Goal: Information Seeking & Learning: Find specific fact

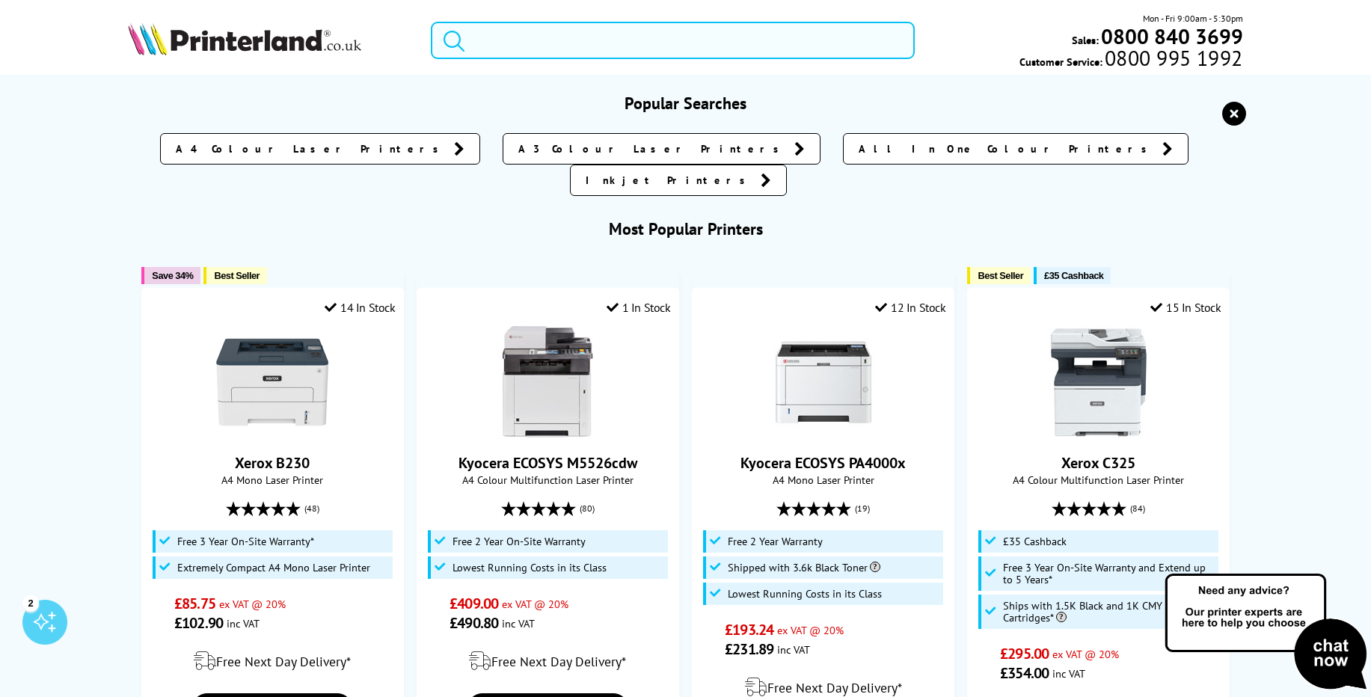
click at [508, 47] on input "search" at bounding box center [673, 40] width 484 height 37
paste input "Brother MFC-J5340DW"
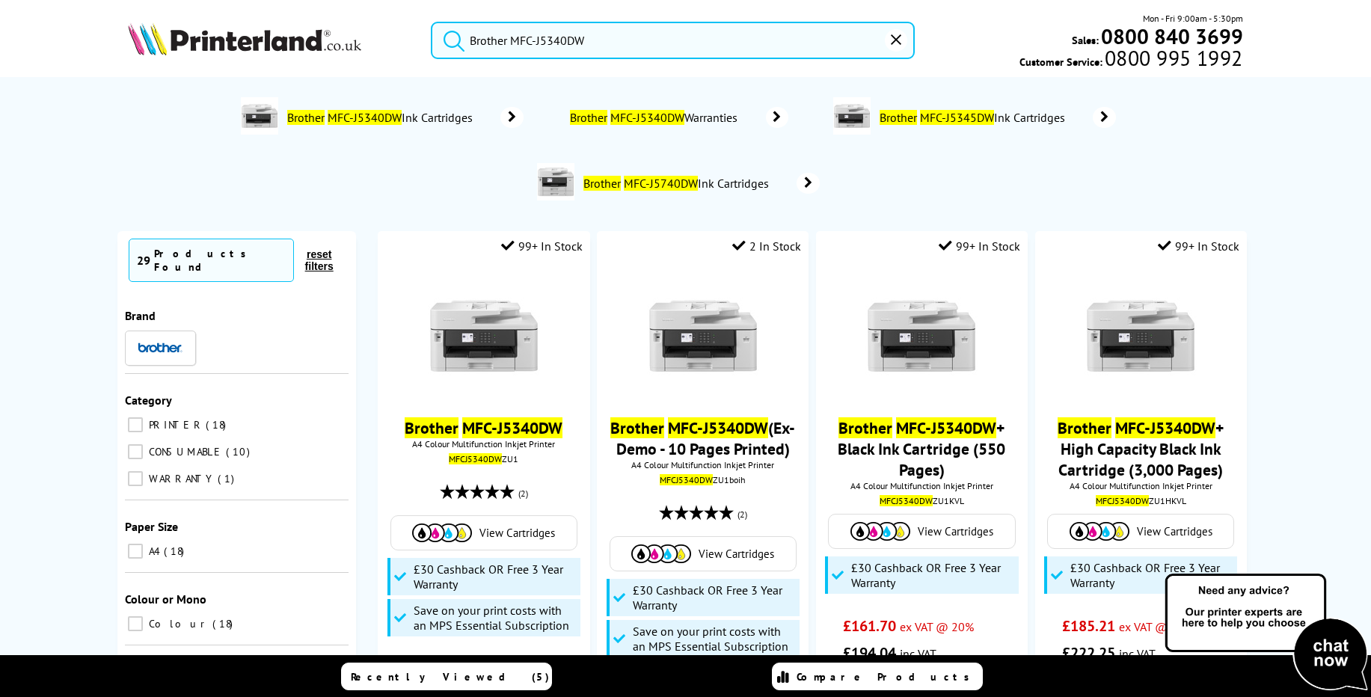
type input "Brother MFC-J5340DW"
click at [431, 22] on button "submit" at bounding box center [449, 38] width 37 height 33
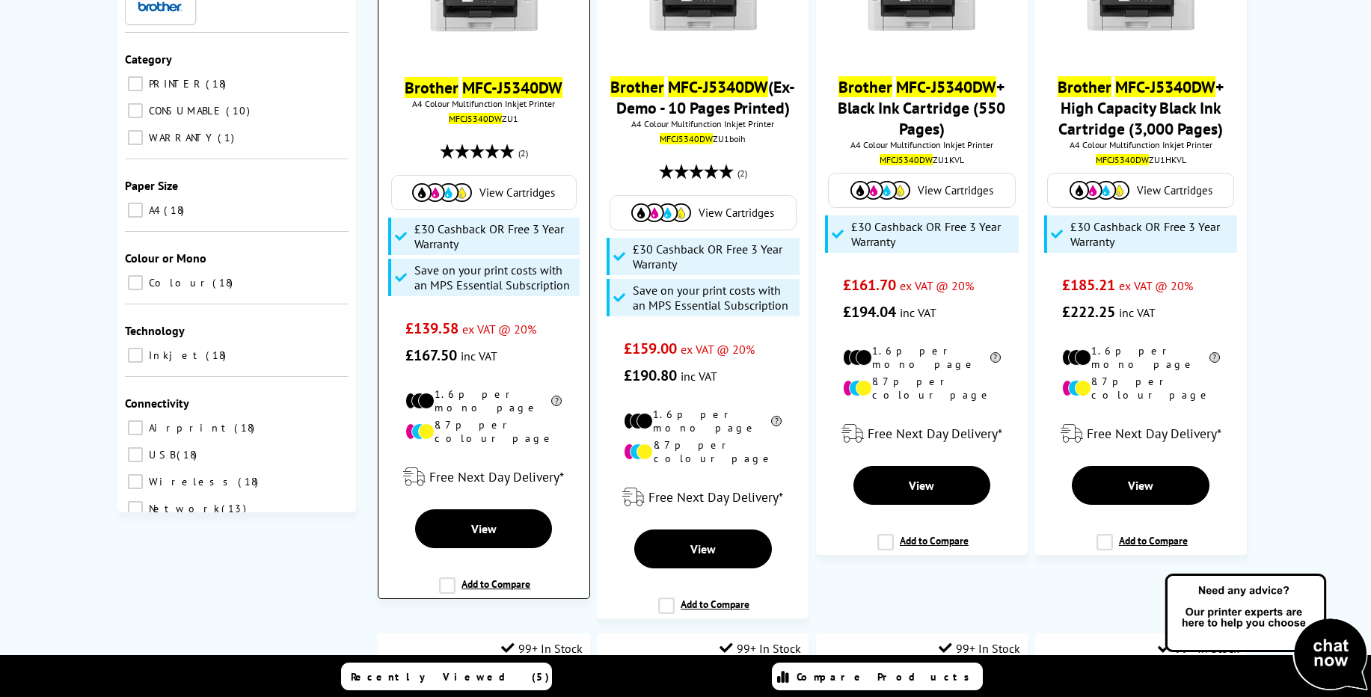
scroll to position [359, 0]
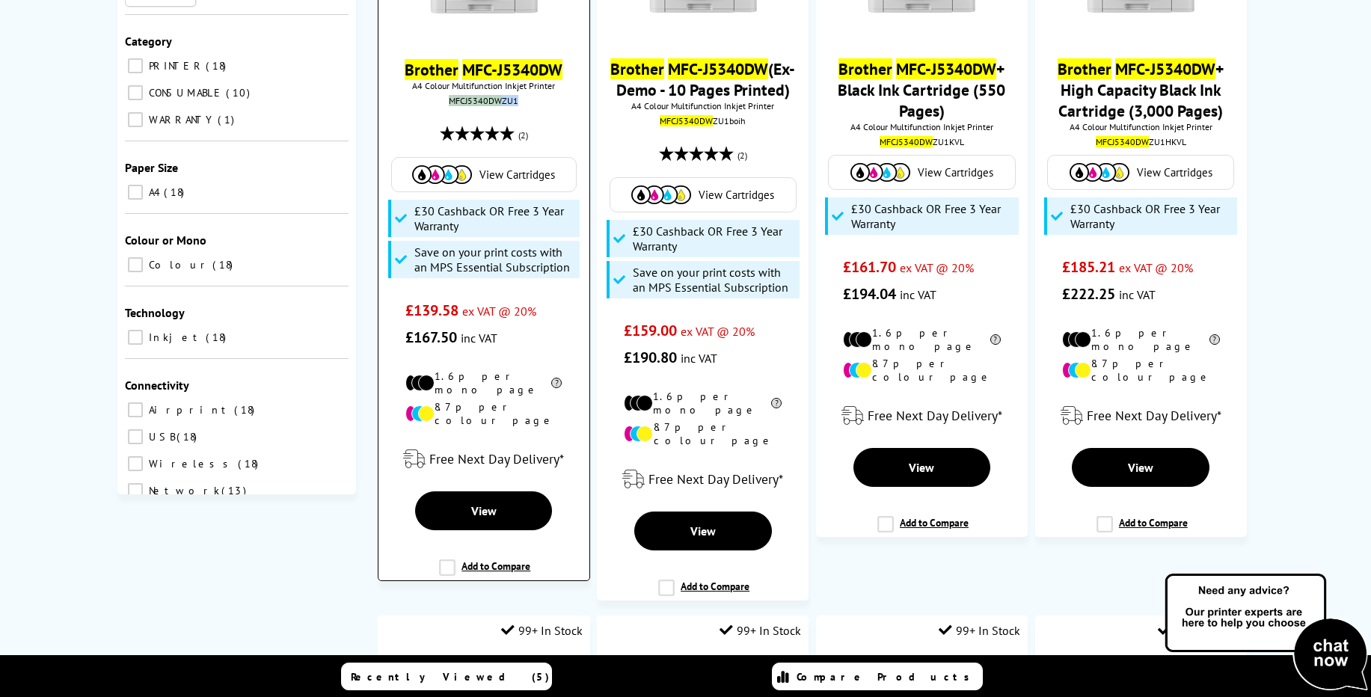
drag, startPoint x: 445, startPoint y: 117, endPoint x: 565, endPoint y: 118, distance: 120.4
click at [565, 106] on div "MFCJ5340DW ZU1" at bounding box center [484, 100] width 188 height 11
copy div "MFCJ5340DW ZU1"
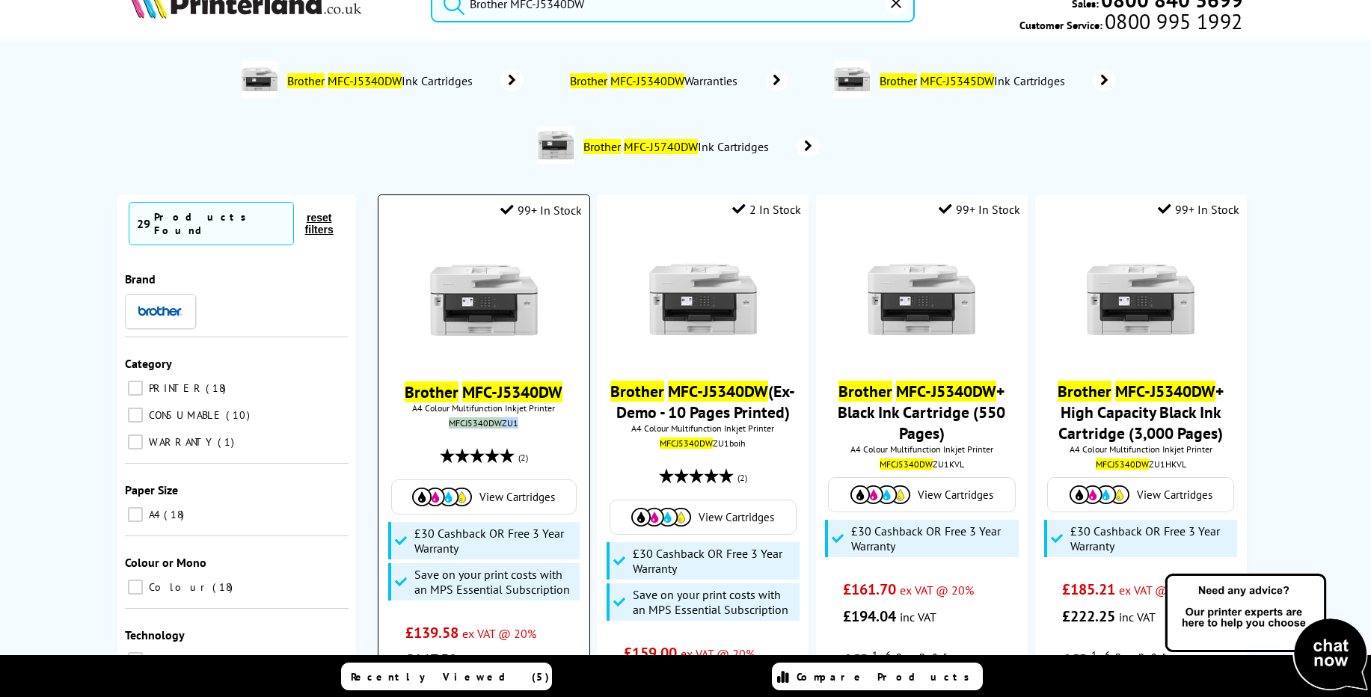
scroll to position [0, 0]
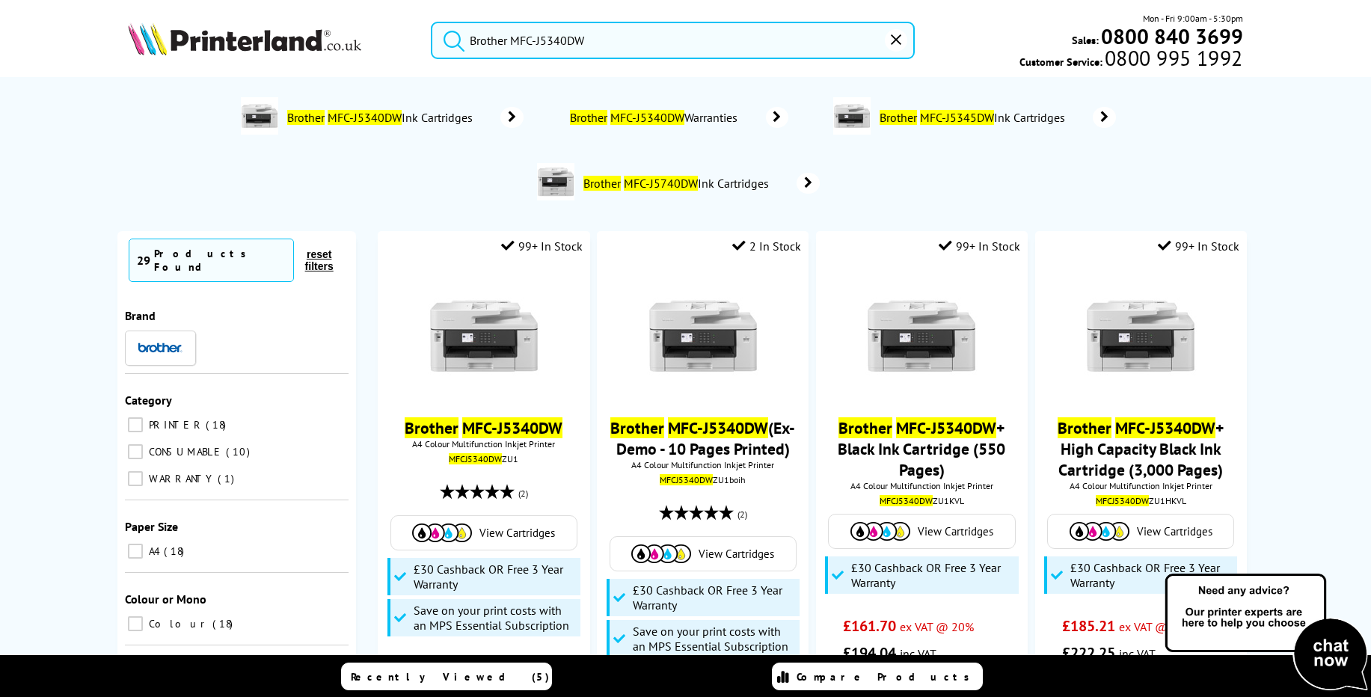
drag, startPoint x: 615, startPoint y: 49, endPoint x: 431, endPoint y: 43, distance: 183.3
click at [431, 43] on form "Brother MFC-J5340DW" at bounding box center [673, 40] width 484 height 37
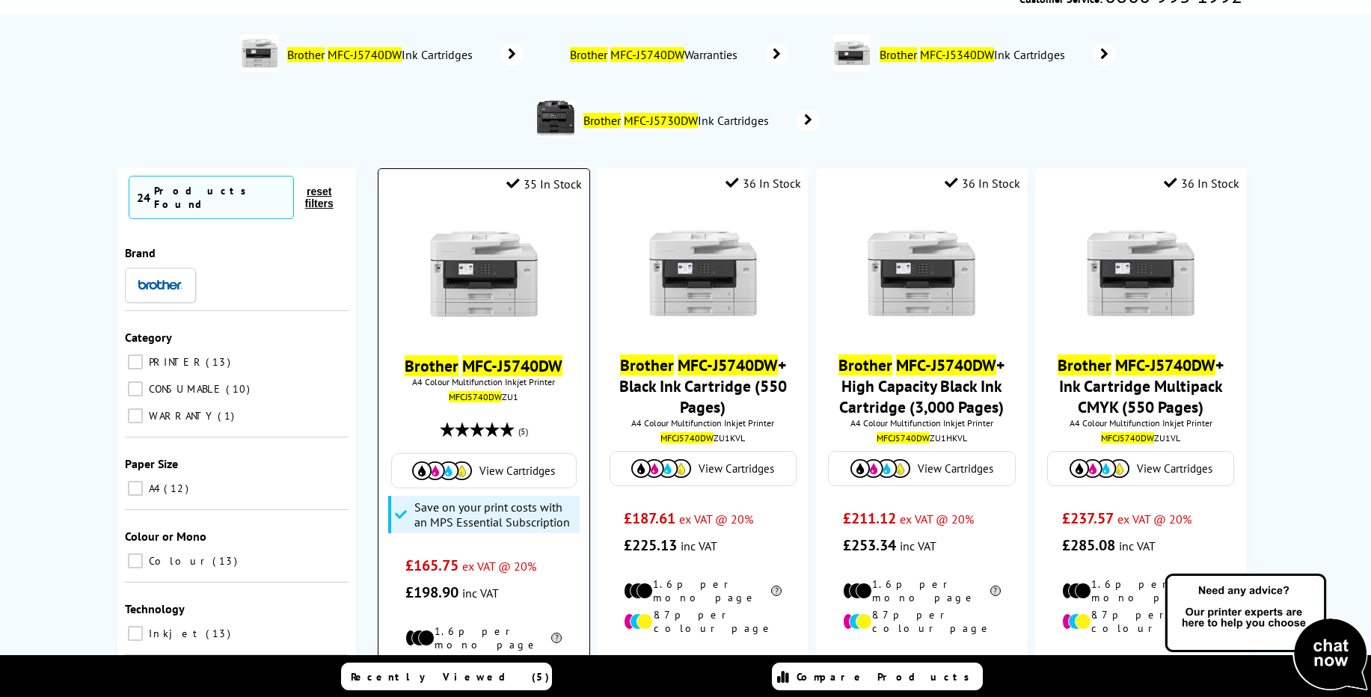
scroll to position [90, 0]
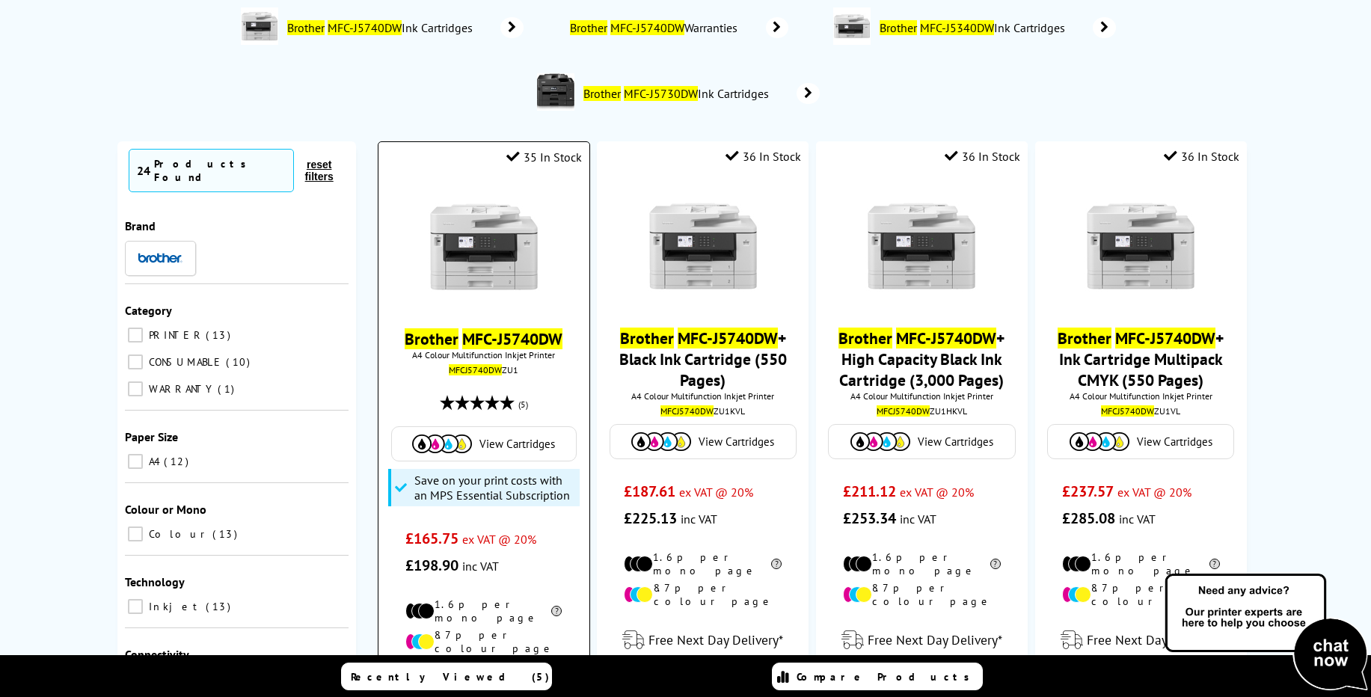
type input "Brother MFC-J5740DW"
drag, startPoint x: 445, startPoint y: 387, endPoint x: 528, endPoint y: 393, distance: 83.2
click at [523, 375] on div "MFCJ5740DW ZU1" at bounding box center [484, 369] width 188 height 11
copy div "MFCJ5740DW ZU1"
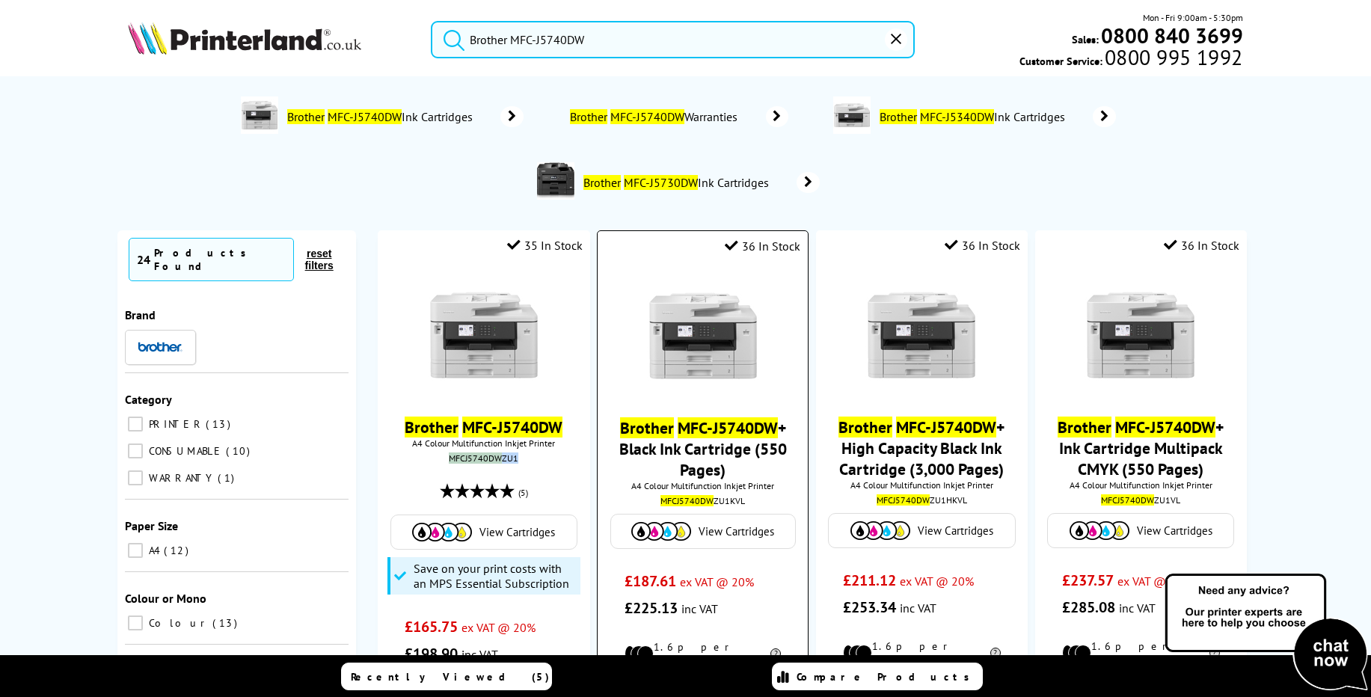
scroll to position [0, 0]
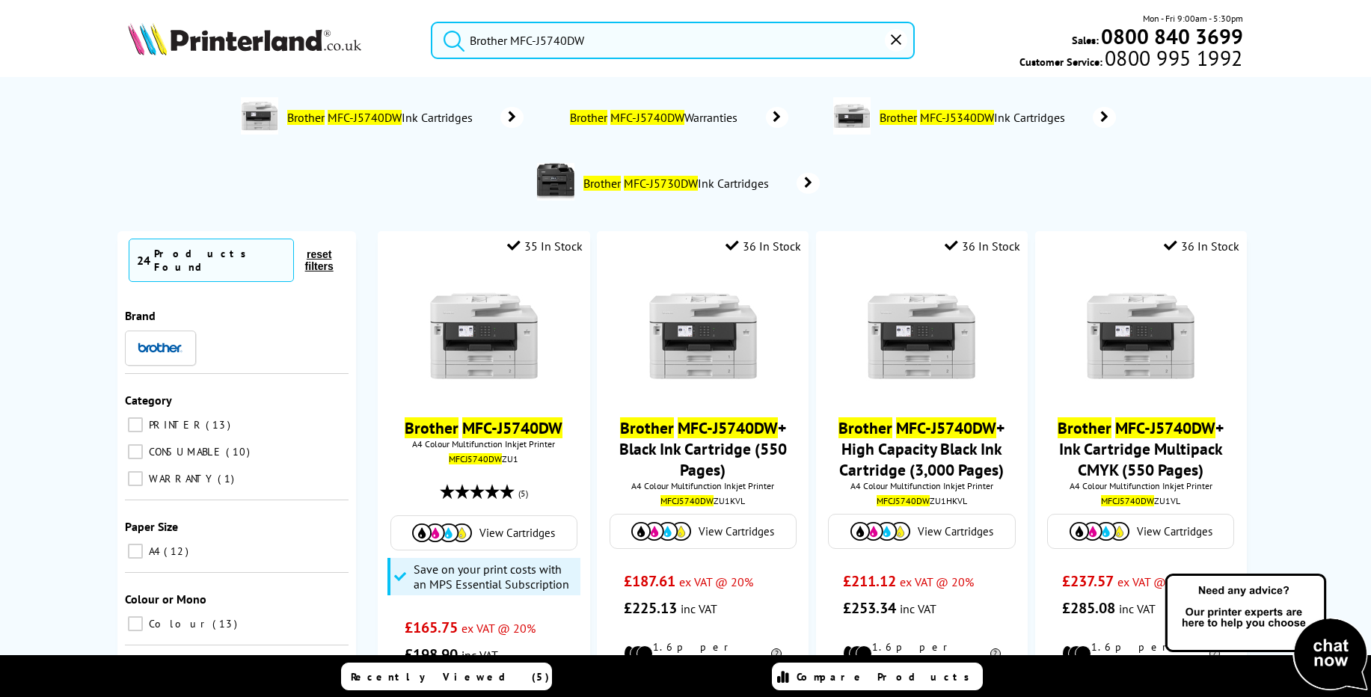
drag, startPoint x: 612, startPoint y: 55, endPoint x: 452, endPoint y: 47, distance: 159.4
click at [448, 53] on form "Brother MFC-J5740DW" at bounding box center [673, 40] width 484 height 37
drag, startPoint x: 601, startPoint y: 43, endPoint x: 439, endPoint y: 43, distance: 162.3
click at [439, 43] on form "Brother MFC-J5740DW" at bounding box center [673, 40] width 484 height 37
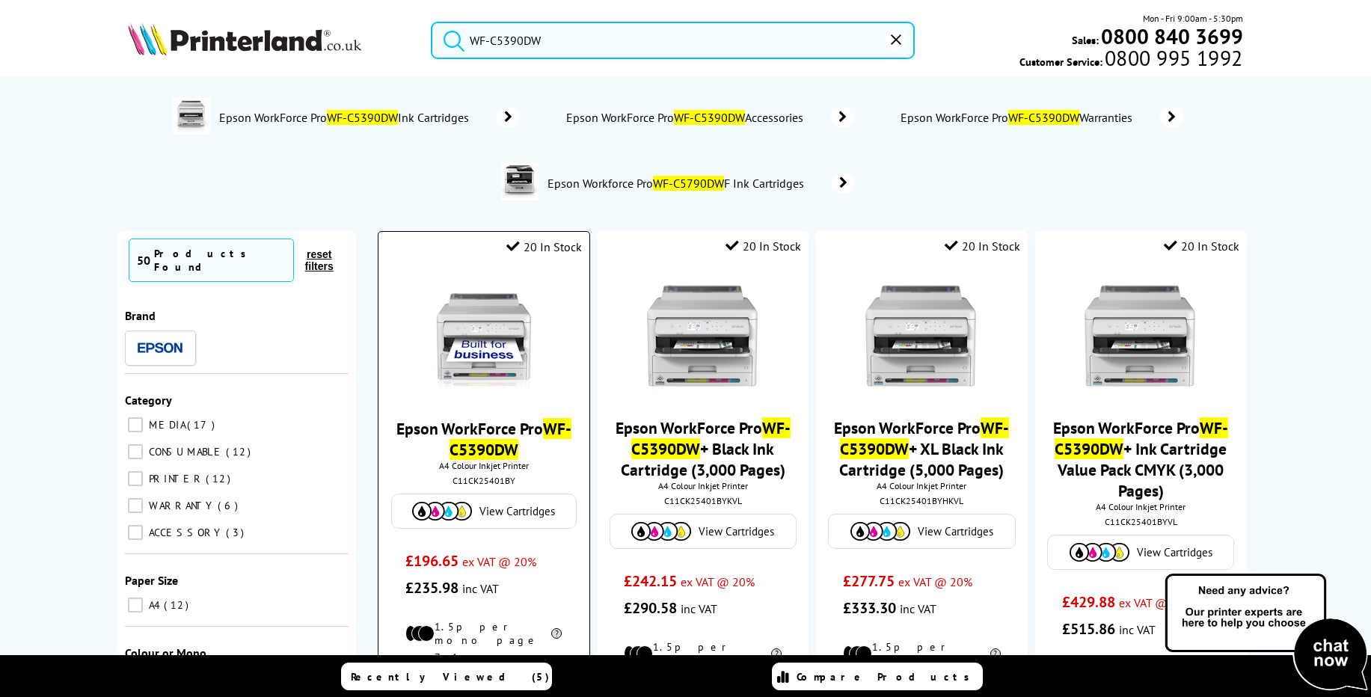
type input "WF-C5390DW"
click at [465, 447] on link "Epson WorkForce Pro WF-C5390DW" at bounding box center [483, 439] width 175 height 42
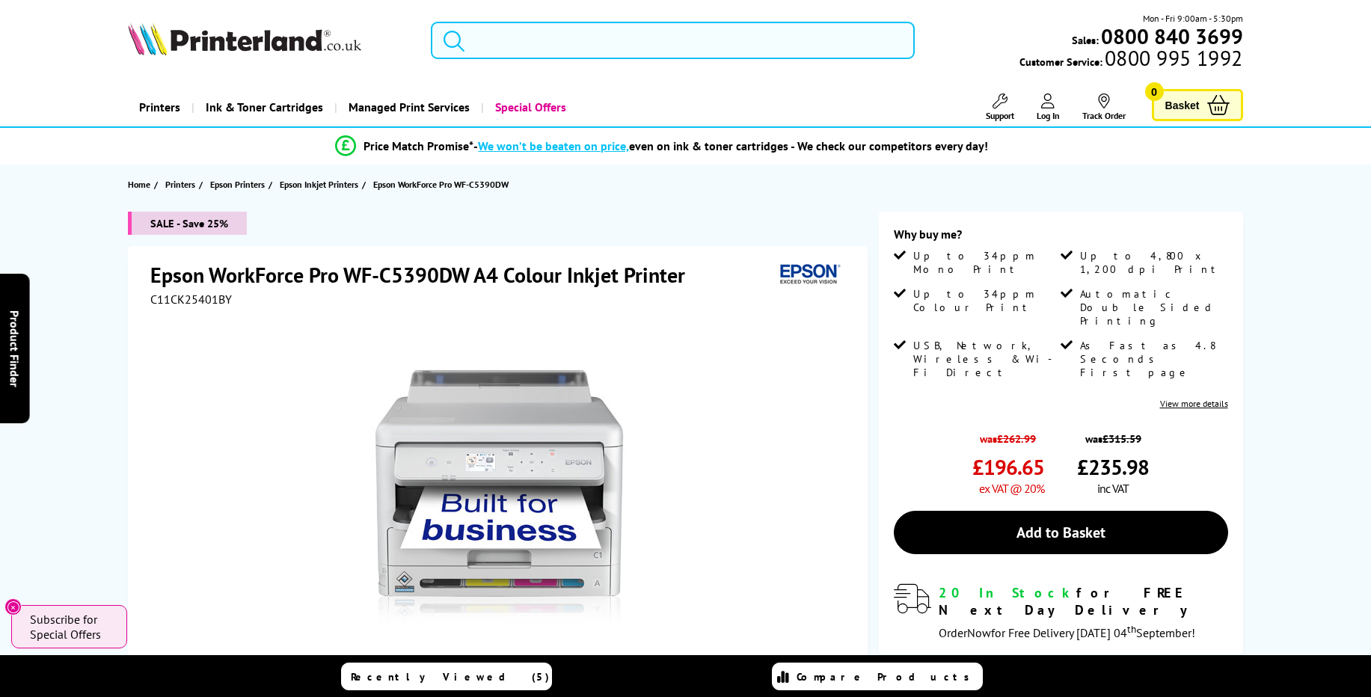
click at [515, 44] on input "search" at bounding box center [673, 40] width 484 height 37
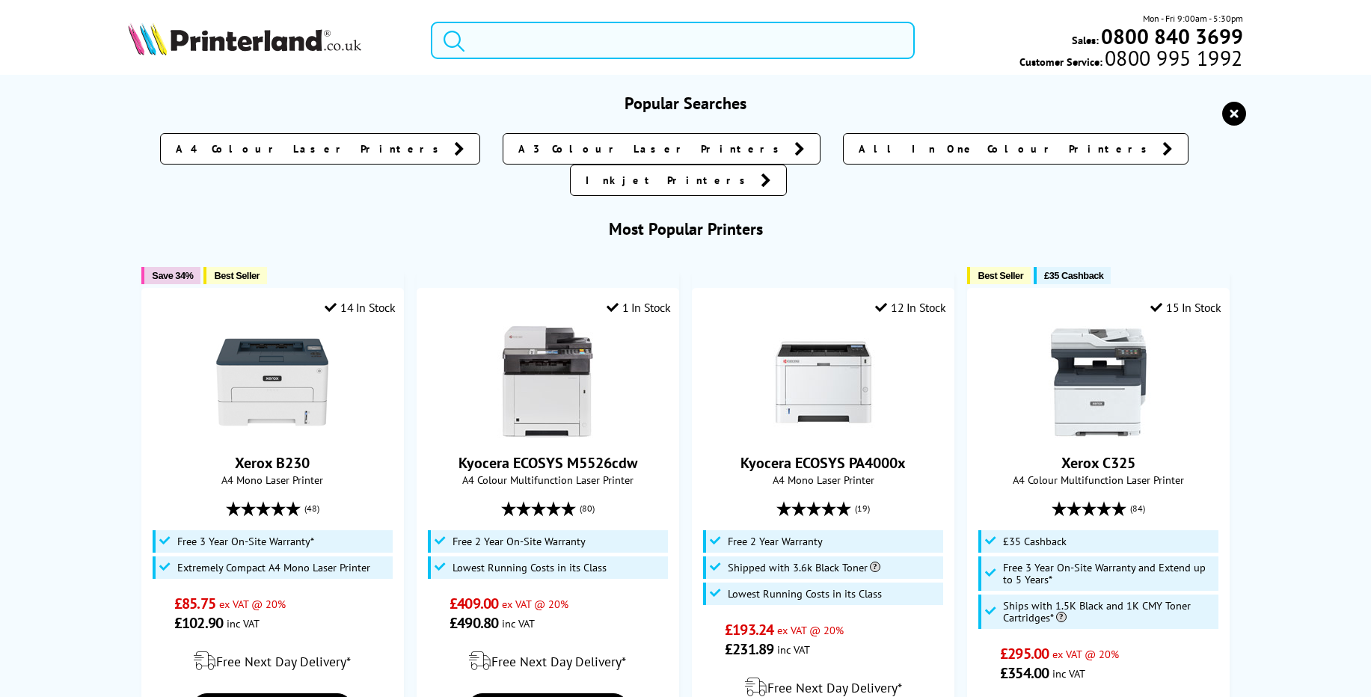
paste input "Canon imagePROGRAF TC-21"
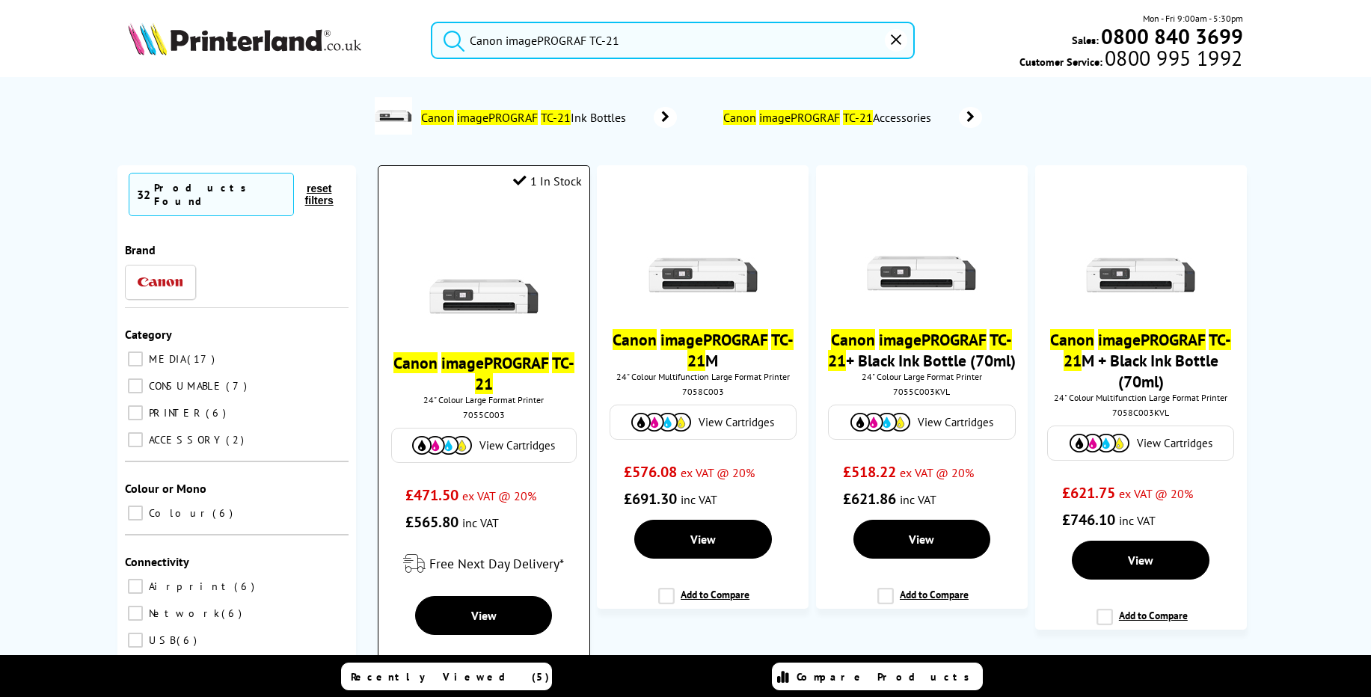
type input "Canon imagePROGRAF TC-21"
click at [498, 394] on mark "TC-21" at bounding box center [524, 373] width 99 height 42
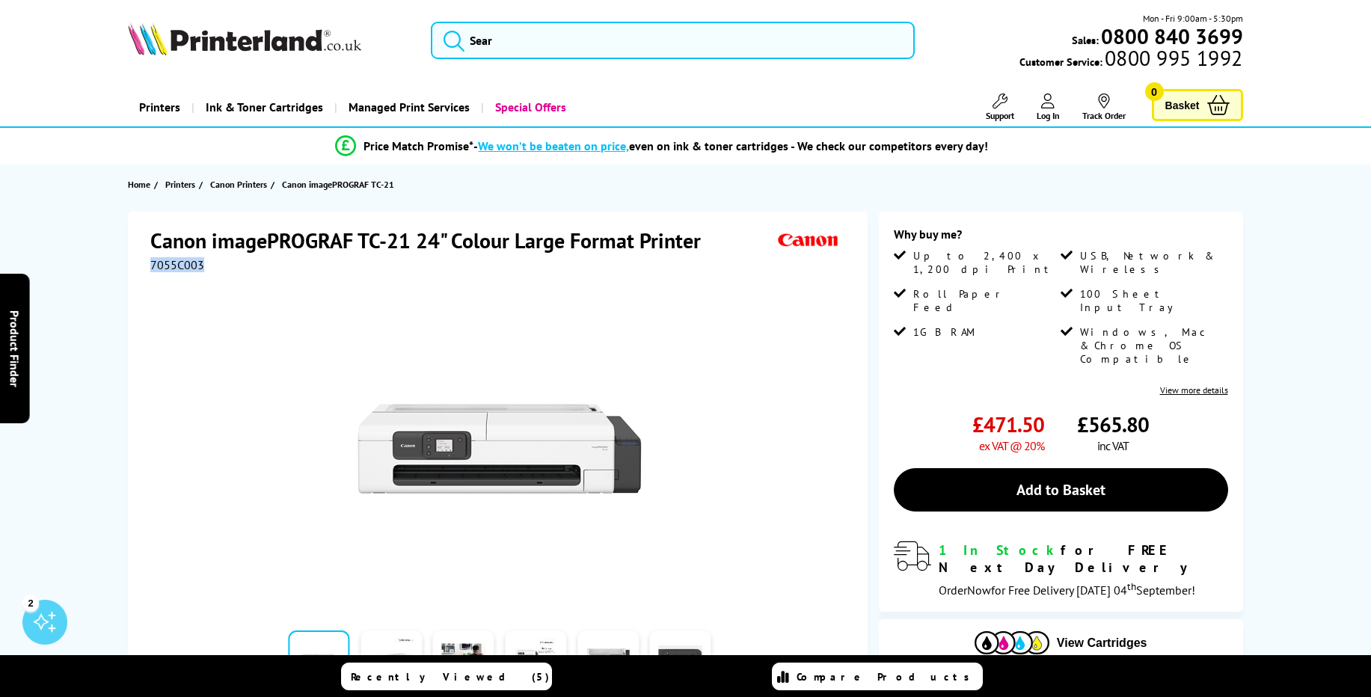
drag, startPoint x: 152, startPoint y: 272, endPoint x: 216, endPoint y: 273, distance: 64.3
click at [216, 272] on div "7055C003" at bounding box center [499, 264] width 698 height 15
copy span "7055C003"
